Goal: Task Accomplishment & Management: Use online tool/utility

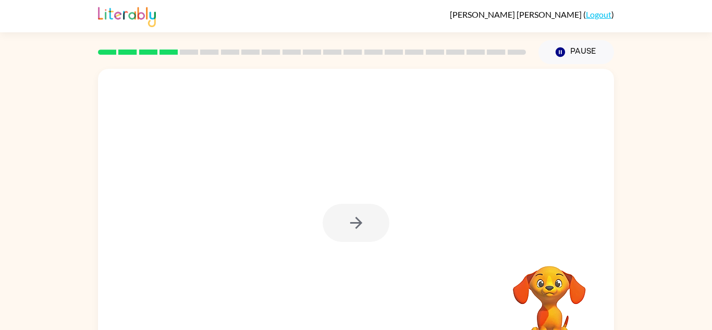
click at [361, 222] on div at bounding box center [356, 223] width 67 height 38
click at [360, 225] on icon "button" at bounding box center [356, 223] width 18 height 18
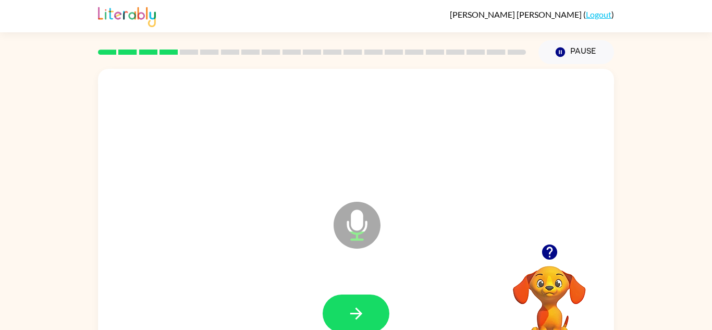
click at [365, 291] on div at bounding box center [355, 313] width 495 height 85
click at [369, 300] on button "button" at bounding box center [356, 313] width 67 height 38
click at [366, 309] on button "button" at bounding box center [356, 313] width 67 height 38
click at [361, 312] on icon "button" at bounding box center [356, 313] width 18 height 18
click at [356, 311] on icon "button" at bounding box center [356, 313] width 18 height 18
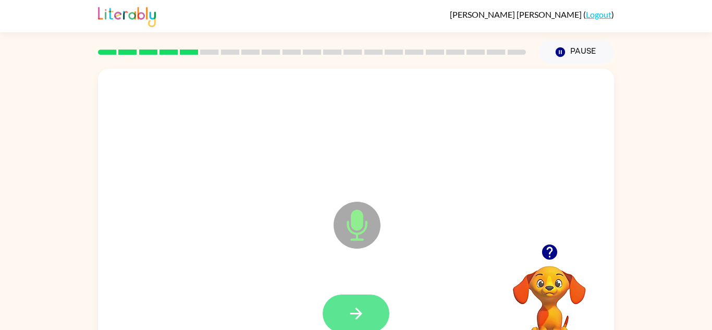
click at [372, 310] on button "button" at bounding box center [356, 313] width 67 height 38
click at [343, 313] on button "button" at bounding box center [356, 313] width 67 height 38
click at [551, 252] on icon "button" at bounding box center [548, 251] width 15 height 15
click at [374, 305] on button "button" at bounding box center [356, 313] width 67 height 38
click at [365, 307] on button "button" at bounding box center [356, 313] width 67 height 38
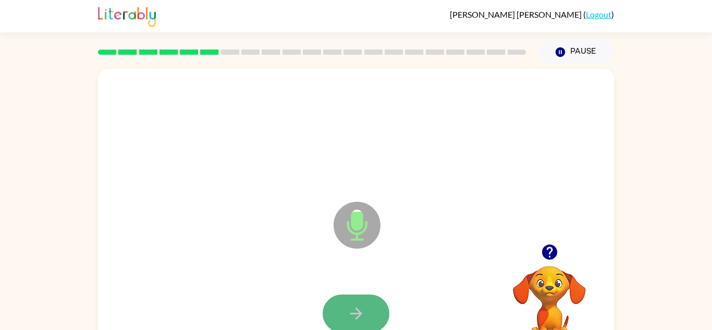
click at [367, 312] on button "button" at bounding box center [356, 313] width 67 height 38
click at [358, 309] on icon "button" at bounding box center [356, 313] width 18 height 18
click at [359, 305] on icon "button" at bounding box center [356, 313] width 18 height 18
click at [354, 309] on icon "button" at bounding box center [356, 313] width 18 height 18
click at [354, 305] on icon "button" at bounding box center [356, 313] width 18 height 18
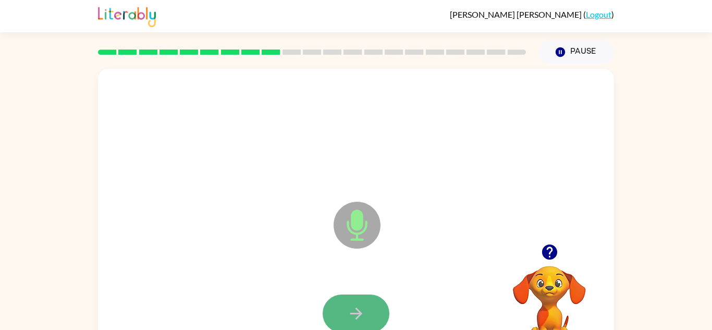
click at [357, 310] on icon "button" at bounding box center [356, 313] width 12 height 12
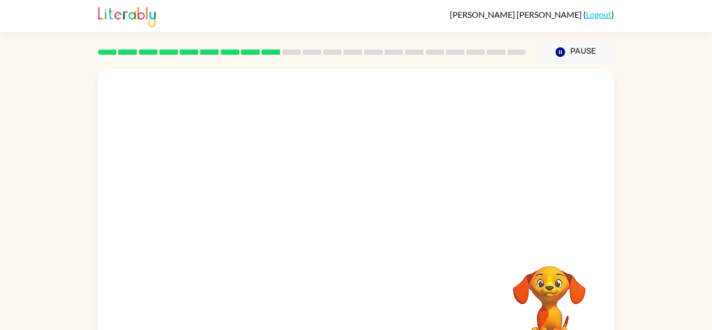
click at [357, 310] on div "Your browser must support playing .mp4 files to use Literably. Please try using…" at bounding box center [356, 218] width 516 height 298
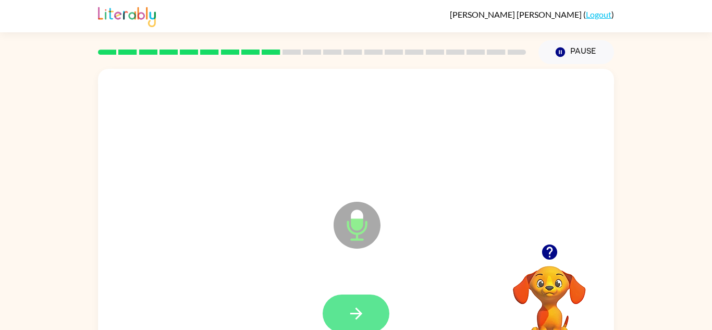
click at [344, 299] on button "button" at bounding box center [356, 313] width 67 height 38
click at [356, 303] on button "button" at bounding box center [356, 313] width 67 height 38
click at [356, 304] on icon "button" at bounding box center [356, 313] width 18 height 18
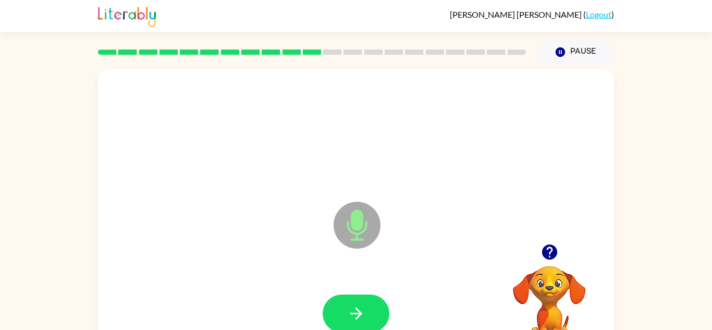
click at [356, 304] on icon "button" at bounding box center [356, 313] width 18 height 18
click at [356, 310] on icon "button" at bounding box center [356, 313] width 18 height 18
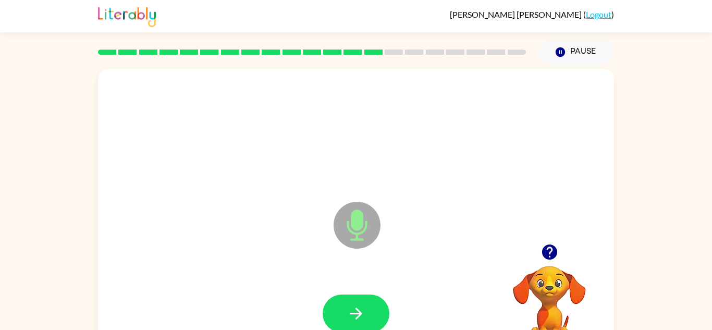
click at [356, 310] on icon "button" at bounding box center [356, 313] width 18 height 18
click at [357, 309] on icon "button" at bounding box center [356, 313] width 12 height 12
click at [369, 311] on button "button" at bounding box center [356, 313] width 67 height 38
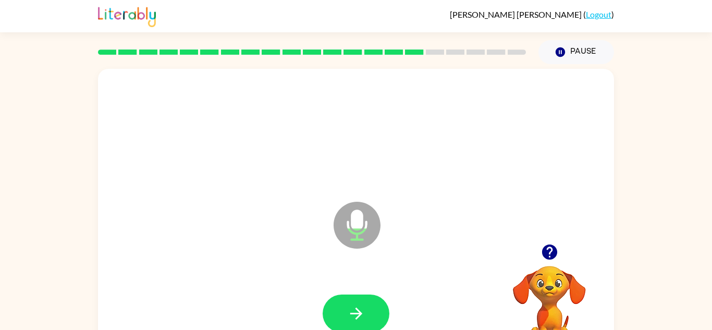
click at [369, 311] on button "button" at bounding box center [356, 313] width 67 height 38
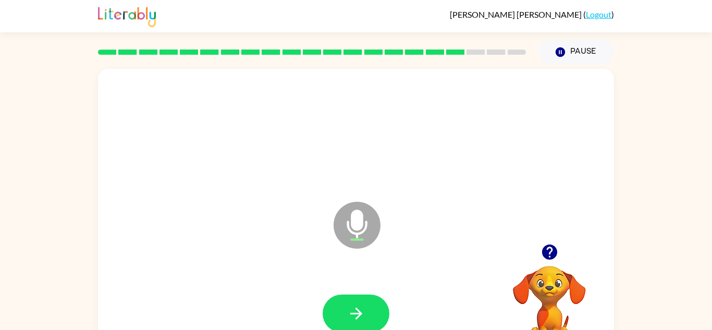
click at [369, 311] on button "button" at bounding box center [356, 313] width 67 height 38
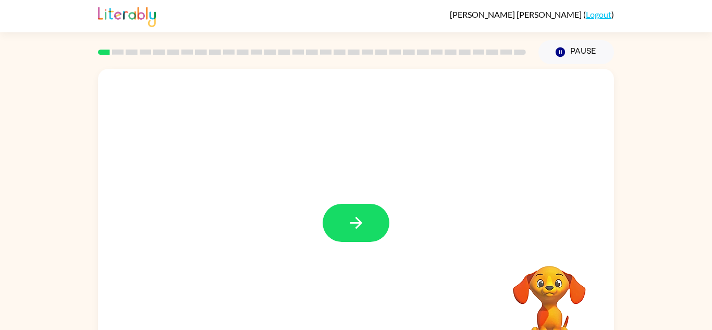
click at [349, 205] on button "button" at bounding box center [356, 223] width 67 height 38
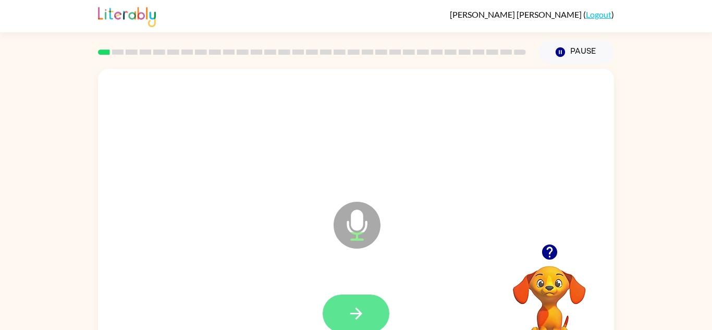
click at [366, 298] on button "button" at bounding box center [356, 313] width 67 height 38
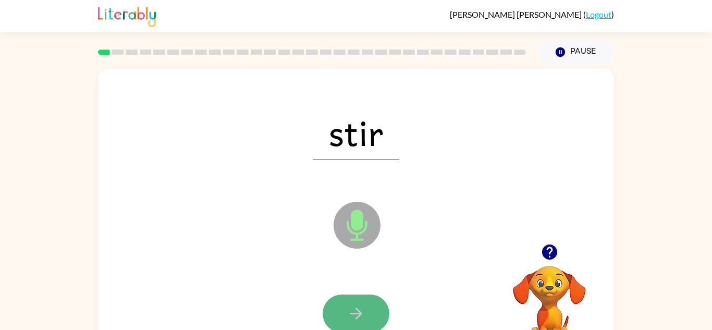
click at [366, 306] on button "button" at bounding box center [356, 313] width 67 height 38
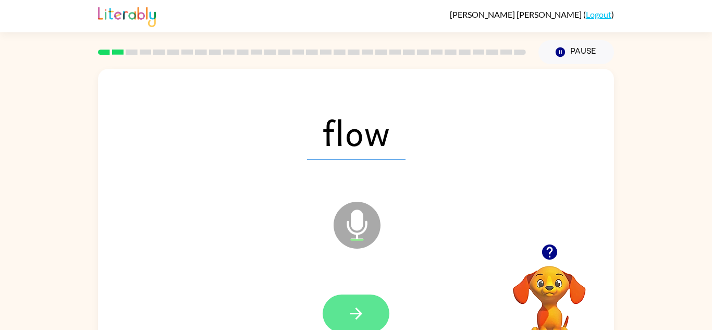
click at [366, 304] on button "button" at bounding box center [356, 313] width 67 height 38
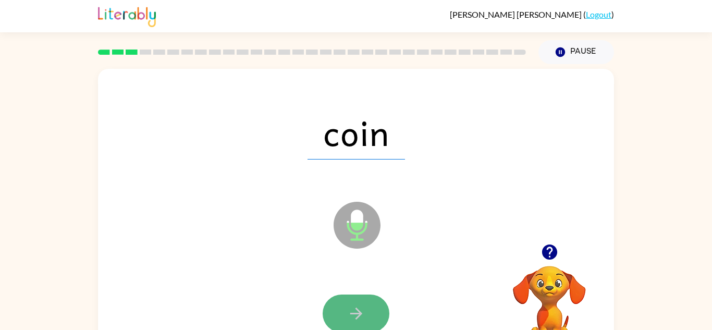
click at [366, 304] on button "button" at bounding box center [356, 313] width 67 height 38
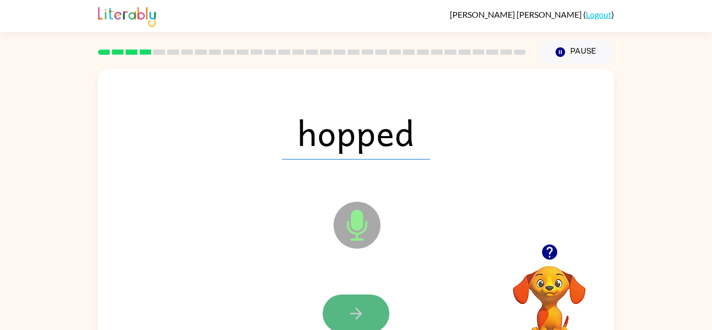
click at [366, 309] on button "button" at bounding box center [356, 313] width 67 height 38
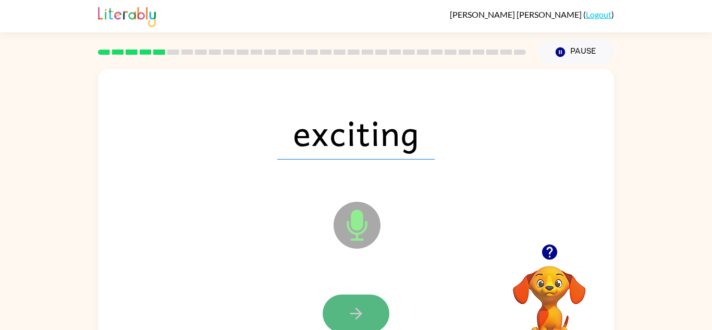
click at [365, 309] on button "button" at bounding box center [356, 313] width 67 height 38
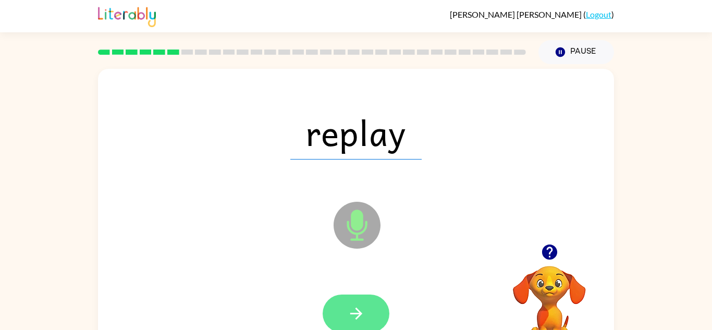
click at [367, 308] on button "button" at bounding box center [356, 313] width 67 height 38
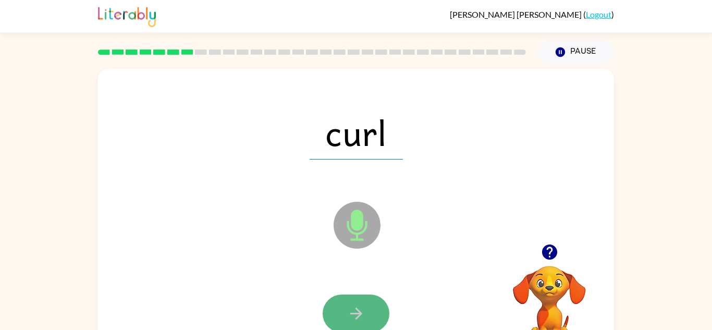
click at [366, 306] on button "button" at bounding box center [356, 313] width 67 height 38
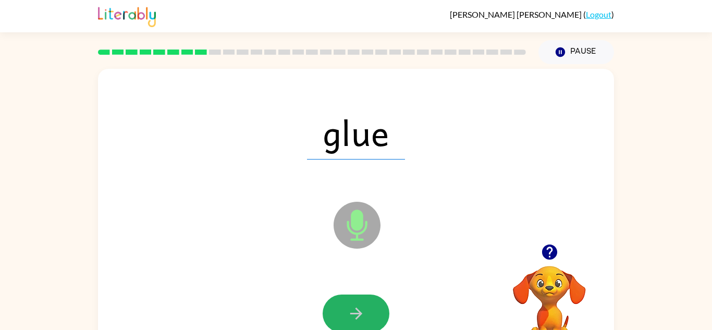
click at [367, 306] on button "button" at bounding box center [356, 313] width 67 height 38
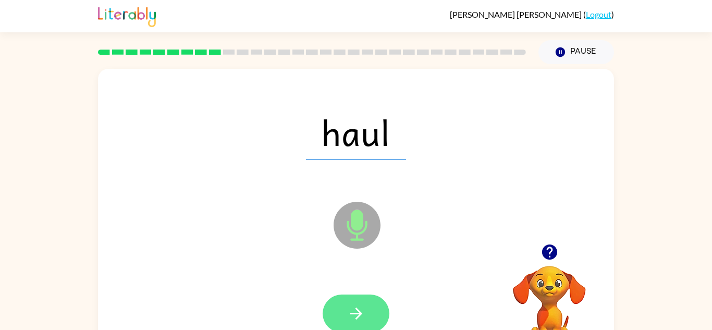
click at [365, 308] on button "button" at bounding box center [356, 313] width 67 height 38
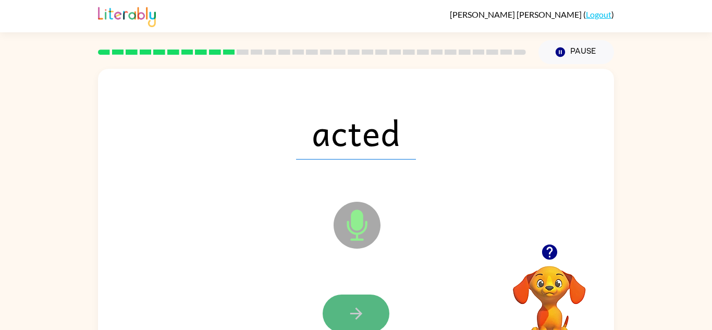
click at [365, 308] on button "button" at bounding box center [356, 313] width 67 height 38
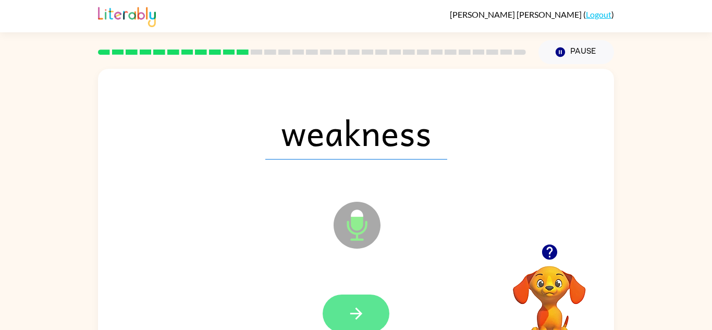
click at [365, 307] on icon "button" at bounding box center [356, 313] width 18 height 18
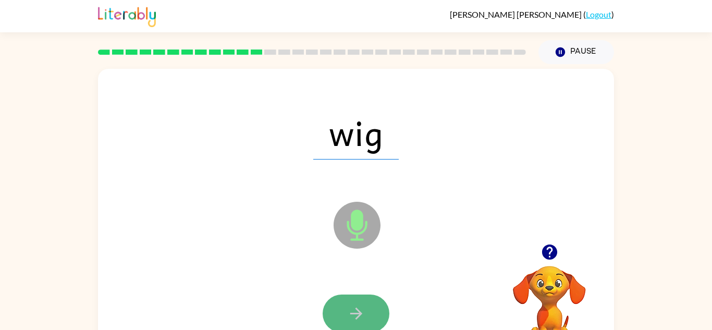
click at [364, 307] on icon "button" at bounding box center [356, 313] width 18 height 18
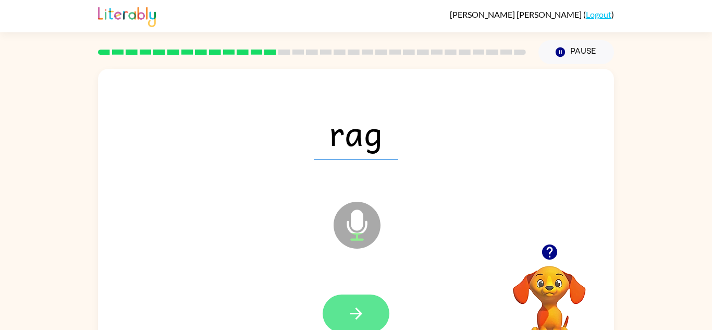
click at [368, 312] on button "button" at bounding box center [356, 313] width 67 height 38
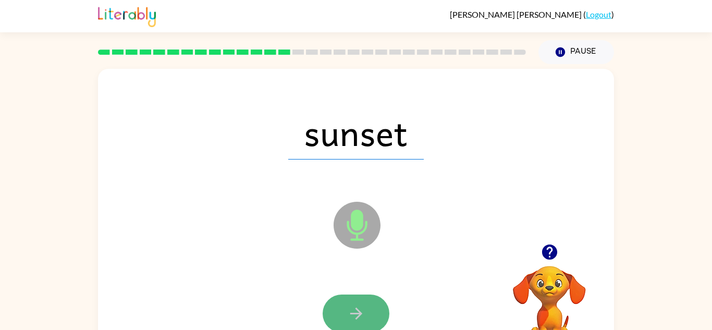
click at [372, 311] on button "button" at bounding box center [356, 313] width 67 height 38
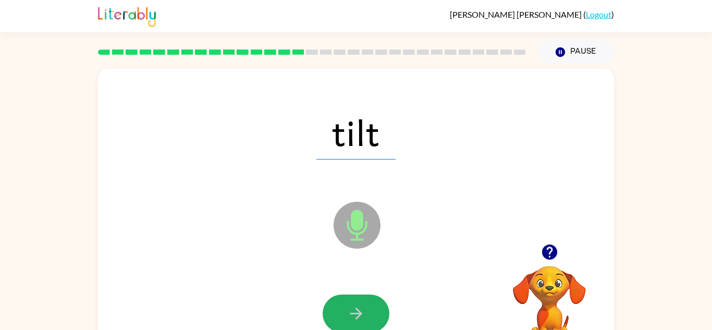
click at [369, 309] on button "button" at bounding box center [356, 313] width 67 height 38
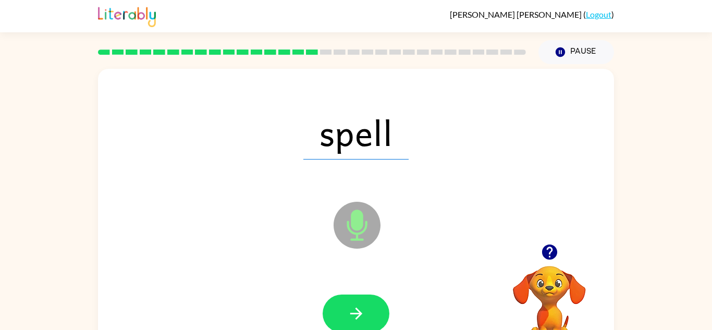
click at [369, 309] on button "button" at bounding box center [356, 313] width 67 height 38
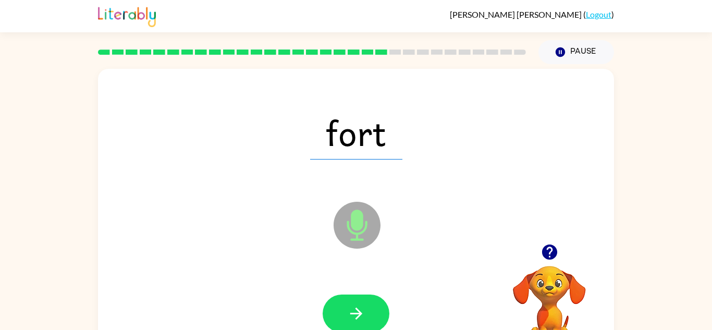
click at [369, 309] on button "button" at bounding box center [356, 313] width 67 height 38
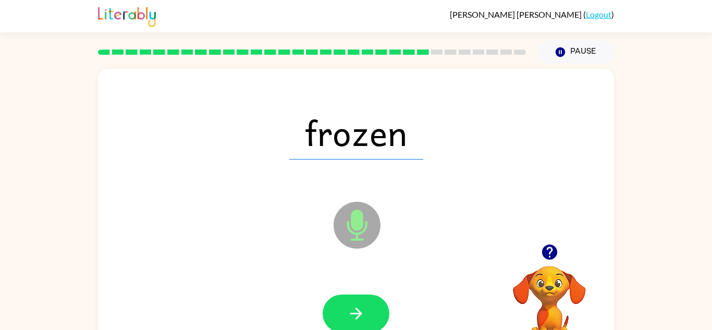
click at [369, 309] on button "button" at bounding box center [356, 313] width 67 height 38
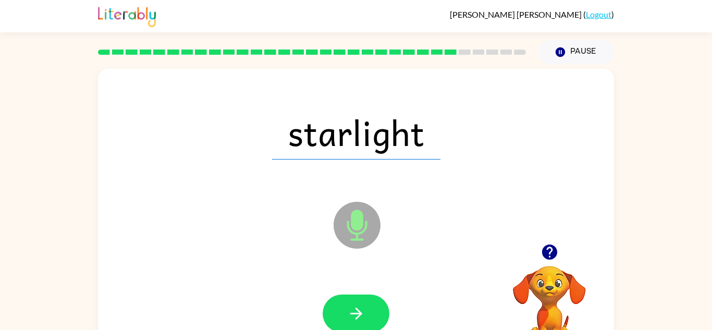
click at [369, 309] on button "button" at bounding box center [356, 313] width 67 height 38
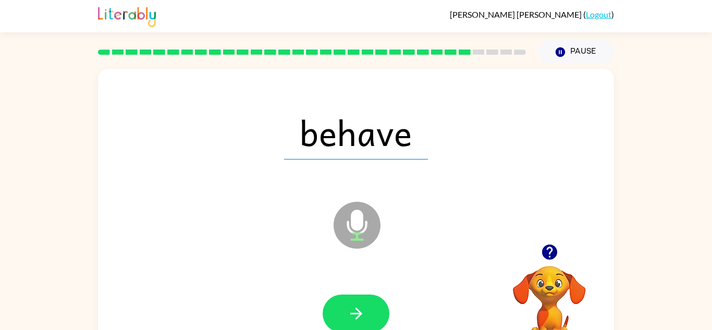
click at [369, 309] on button "button" at bounding box center [356, 313] width 67 height 38
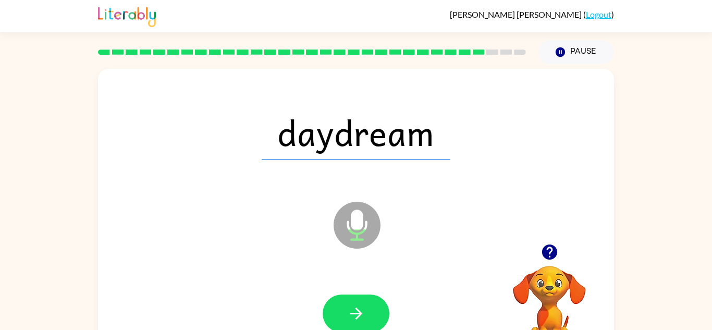
click at [369, 309] on button "button" at bounding box center [356, 313] width 67 height 38
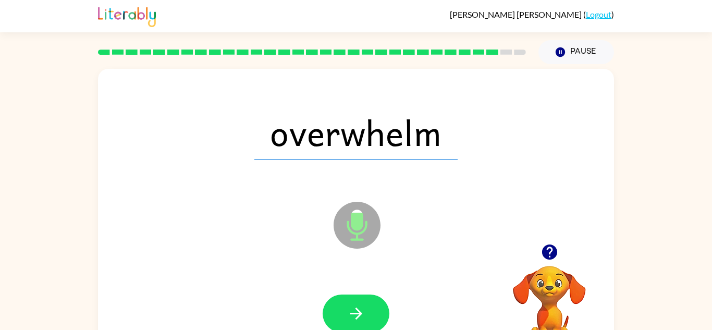
click at [369, 309] on button "button" at bounding box center [356, 313] width 67 height 38
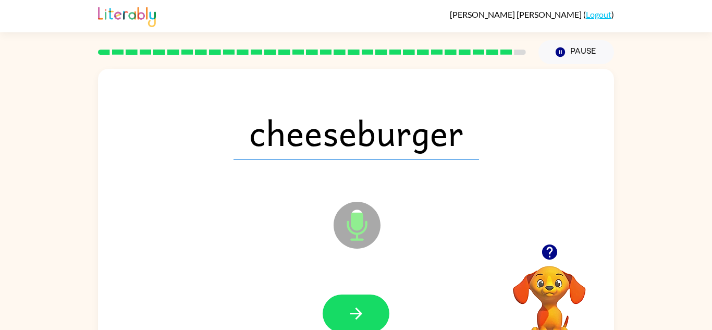
click at [369, 309] on button "button" at bounding box center [356, 313] width 67 height 38
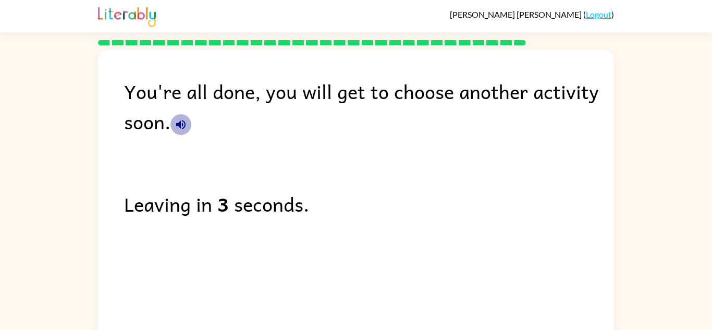
click at [179, 126] on icon "button" at bounding box center [180, 124] width 9 height 9
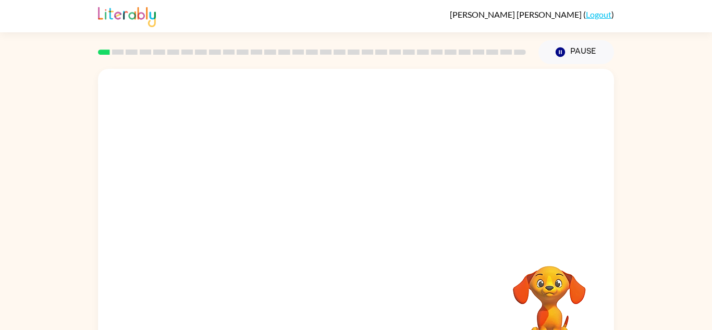
click at [319, 162] on div at bounding box center [356, 156] width 516 height 175
click at [328, 163] on video "Your browser must support playing .mp4 files to use Literably. Please try using…" at bounding box center [356, 156] width 516 height 175
click at [359, 214] on icon "button" at bounding box center [356, 223] width 18 height 18
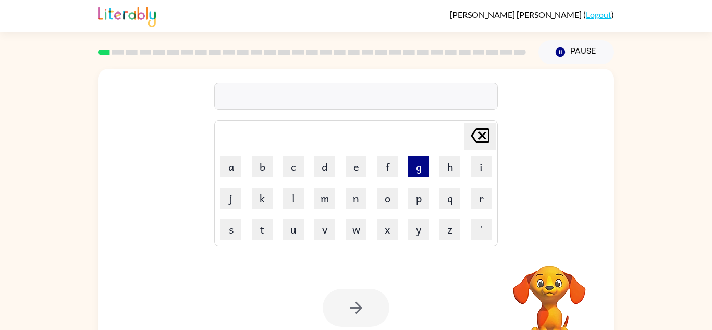
click at [412, 167] on button "g" at bounding box center [418, 166] width 21 height 21
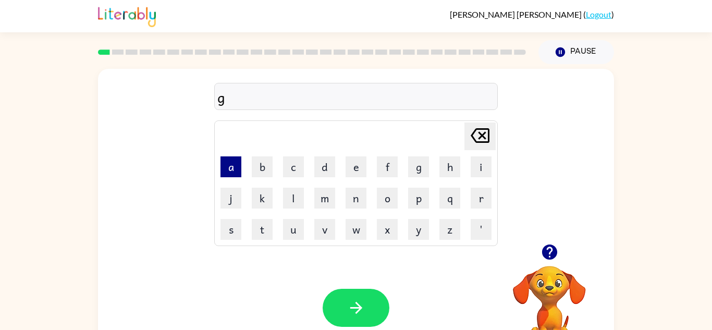
click at [238, 171] on button "a" at bounding box center [230, 166] width 21 height 21
click at [424, 204] on button "p" at bounding box center [418, 198] width 21 height 21
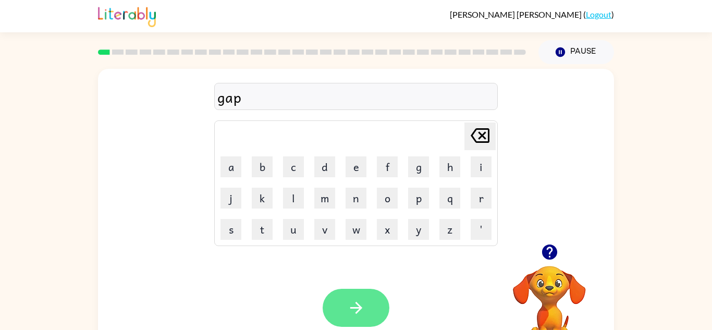
click at [366, 310] on button "button" at bounding box center [356, 308] width 67 height 38
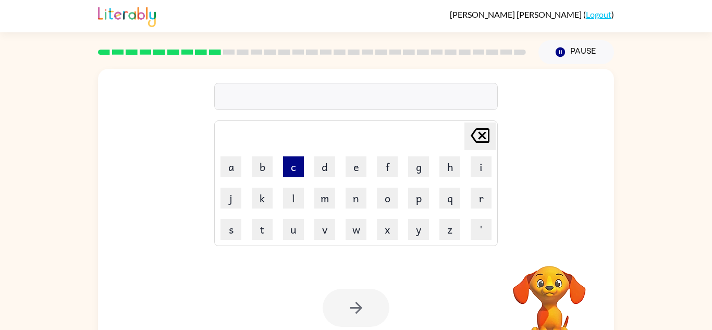
click at [294, 169] on button "c" at bounding box center [293, 166] width 21 height 21
click at [386, 201] on button "o" at bounding box center [387, 198] width 21 height 21
click at [362, 226] on button "w" at bounding box center [356, 229] width 21 height 21
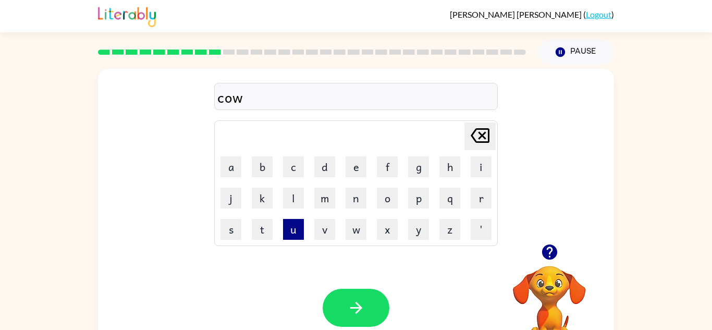
click at [302, 224] on button "u" at bounding box center [293, 229] width 21 height 21
click at [296, 202] on button "l" at bounding box center [293, 198] width 21 height 21
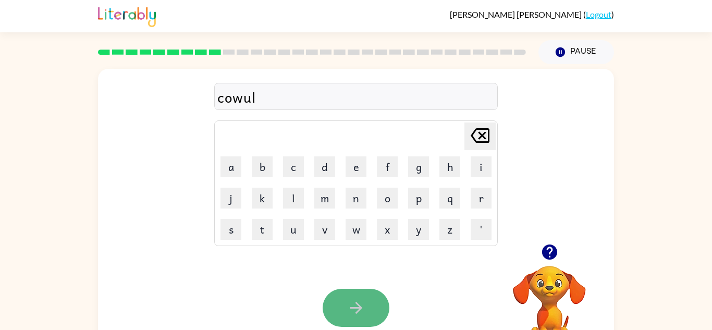
click at [354, 312] on icon "button" at bounding box center [356, 308] width 18 height 18
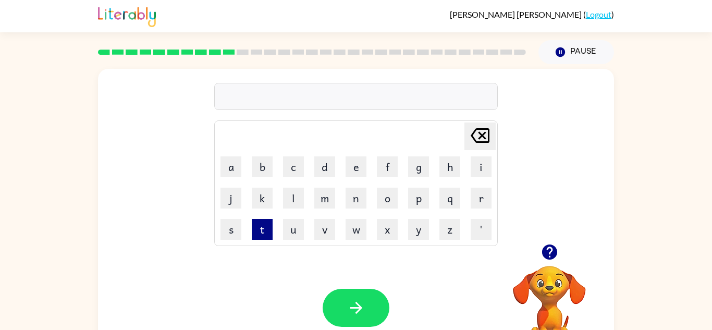
click at [262, 226] on button "t" at bounding box center [262, 229] width 21 height 21
click at [449, 167] on button "h" at bounding box center [449, 166] width 21 height 21
click at [234, 171] on button "a" at bounding box center [230, 166] width 21 height 21
click at [283, 235] on button "u" at bounding box center [293, 229] width 21 height 21
click at [477, 133] on icon "Delete Delete last character input" at bounding box center [479, 135] width 25 height 25
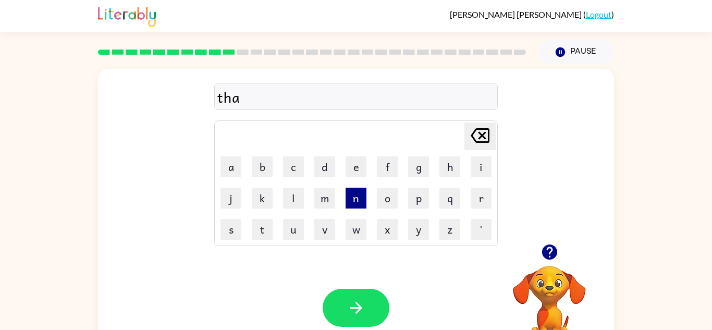
click at [353, 194] on button "n" at bounding box center [356, 198] width 21 height 21
click at [423, 175] on button "g" at bounding box center [418, 166] width 21 height 21
click at [354, 163] on button "e" at bounding box center [356, 166] width 21 height 21
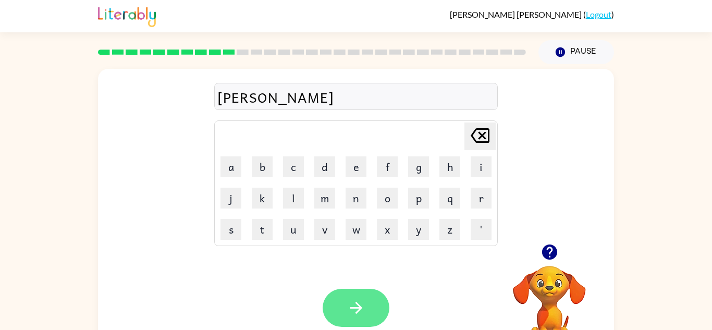
click at [377, 307] on button "button" at bounding box center [356, 308] width 67 height 38
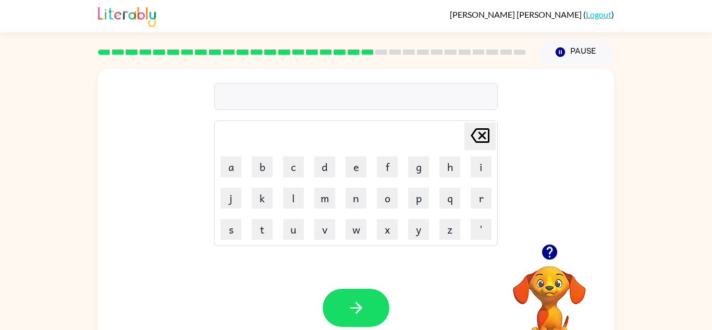
click at [553, 245] on icon "button" at bounding box center [548, 251] width 15 height 15
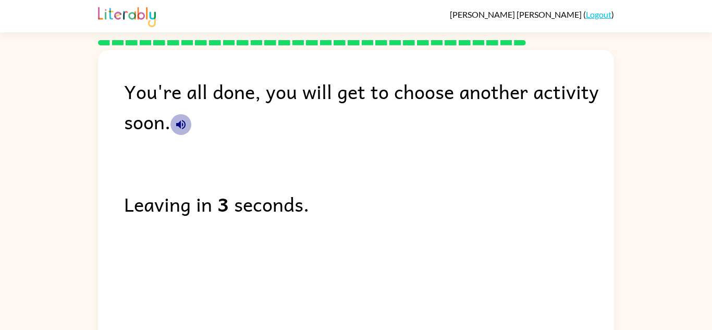
click at [179, 123] on icon "button" at bounding box center [180, 124] width 9 height 9
